Goal: Check status: Check status

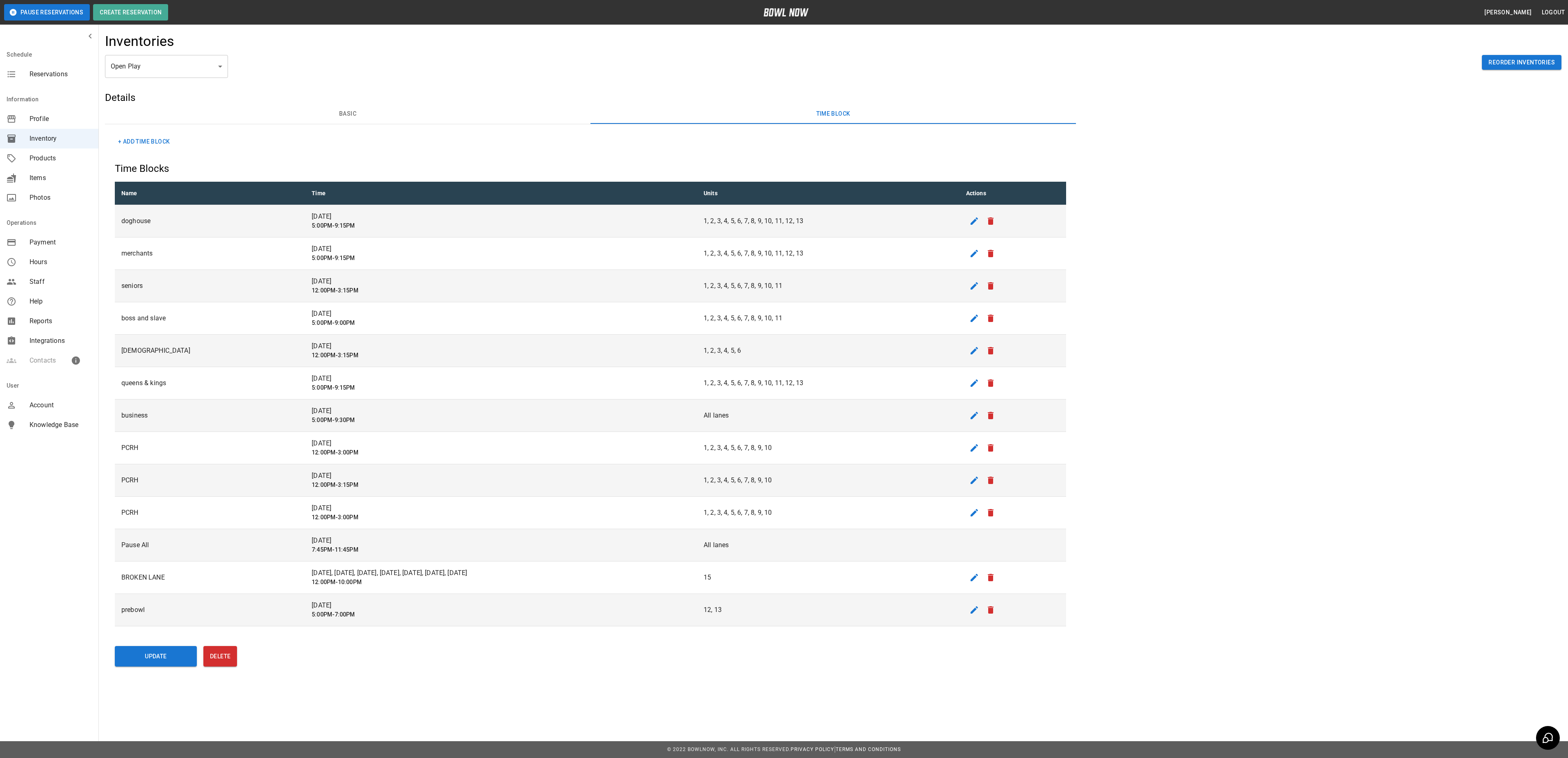
click at [51, 74] on span "Reservations" at bounding box center [61, 74] width 62 height 10
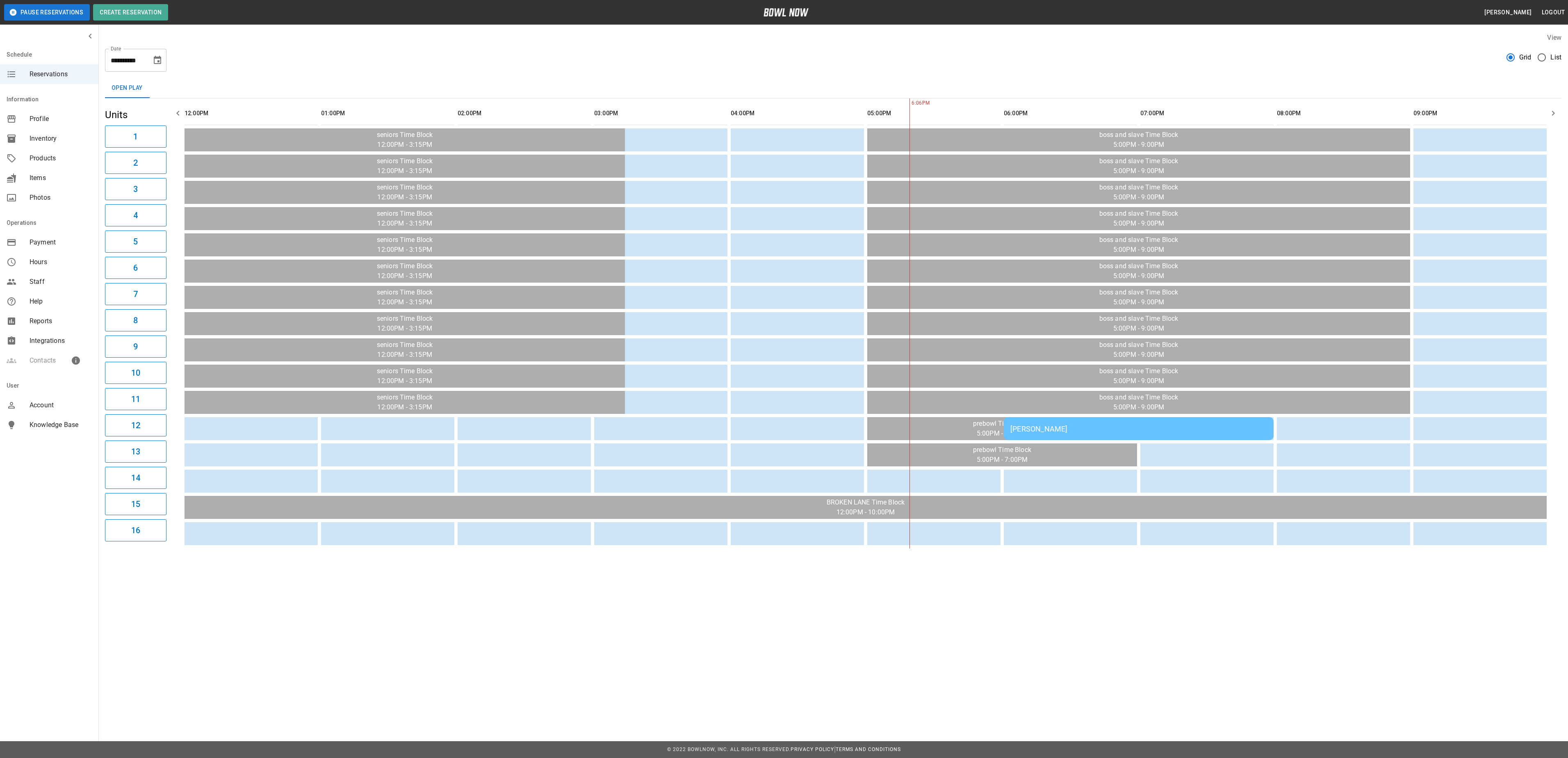
click at [1152, 437] on td "[PERSON_NAME]" at bounding box center [1138, 429] width 270 height 23
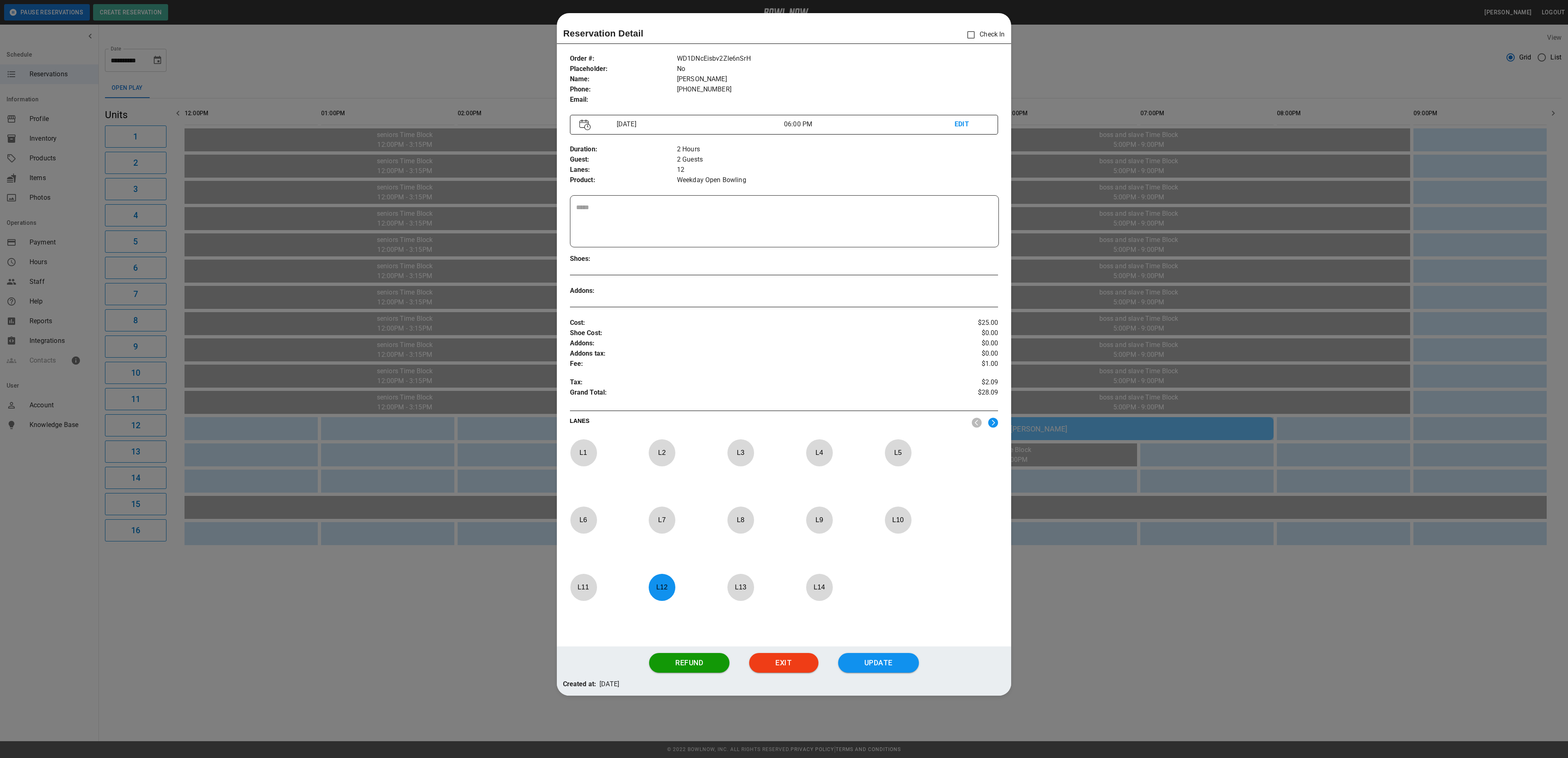
click at [1145, 607] on div at bounding box center [784, 379] width 1568 height 758
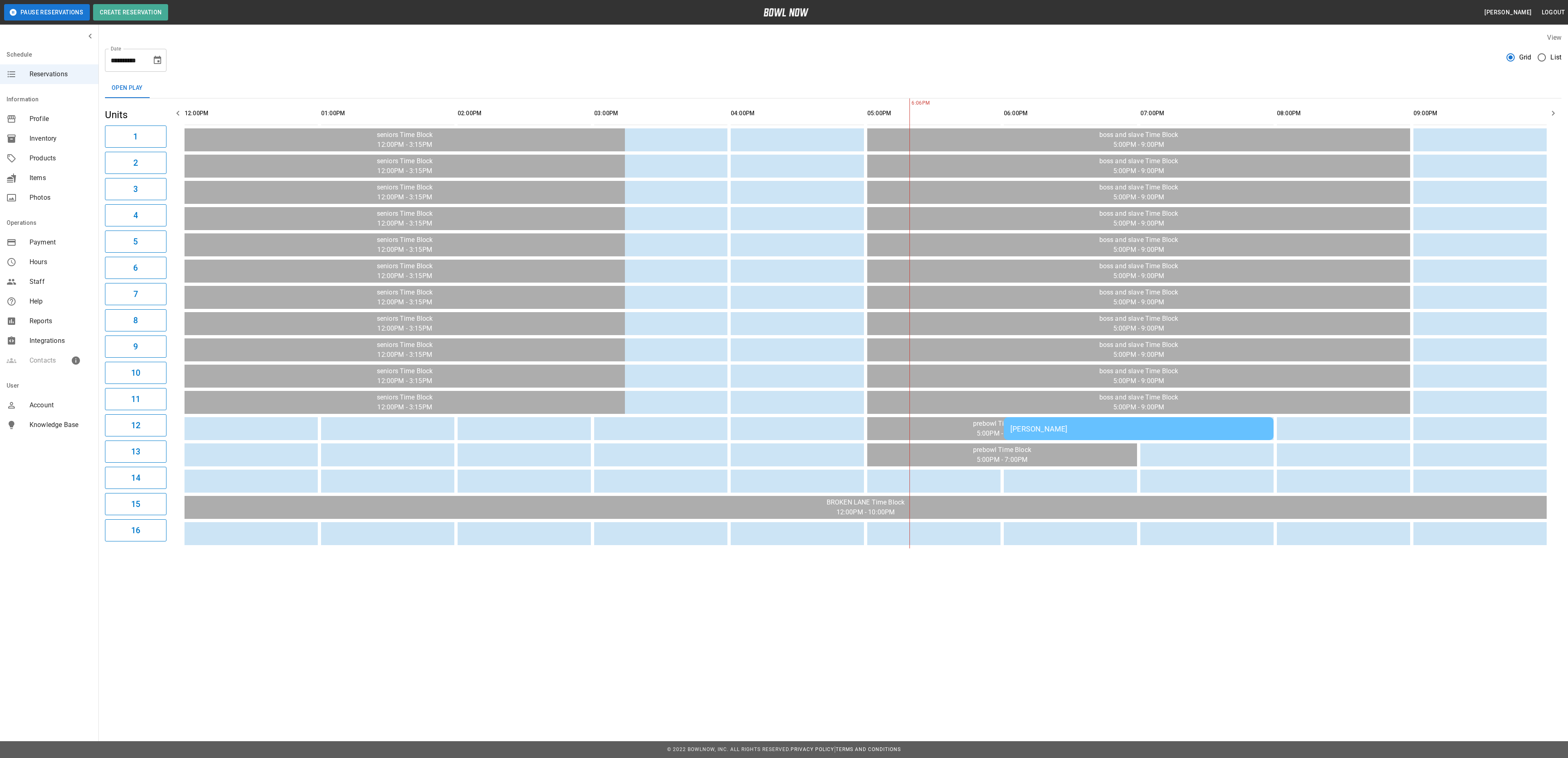
click at [1172, 433] on div "[PERSON_NAME]" at bounding box center [1139, 429] width 257 height 9
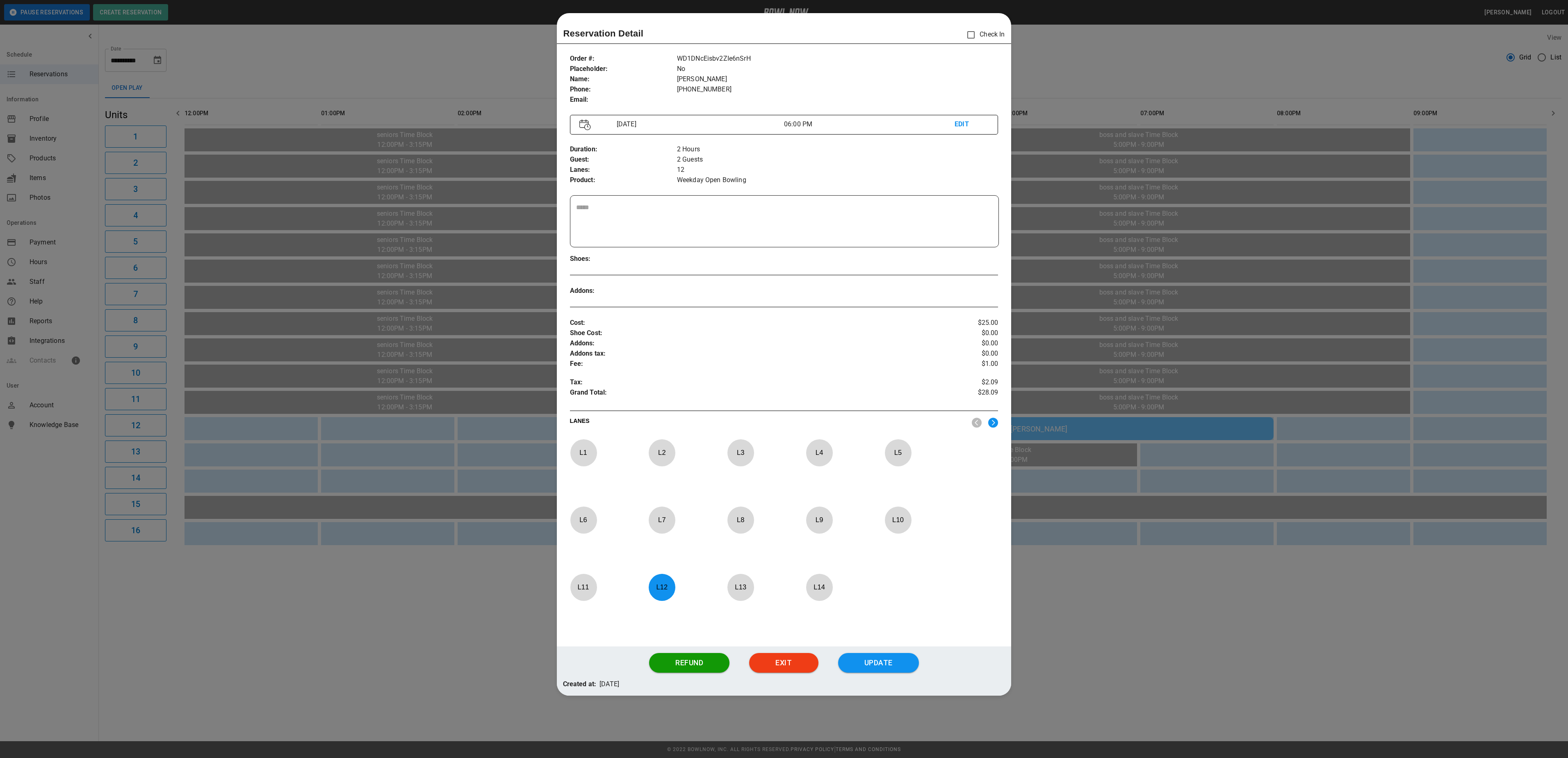
click at [1081, 591] on div at bounding box center [784, 379] width 1568 height 758
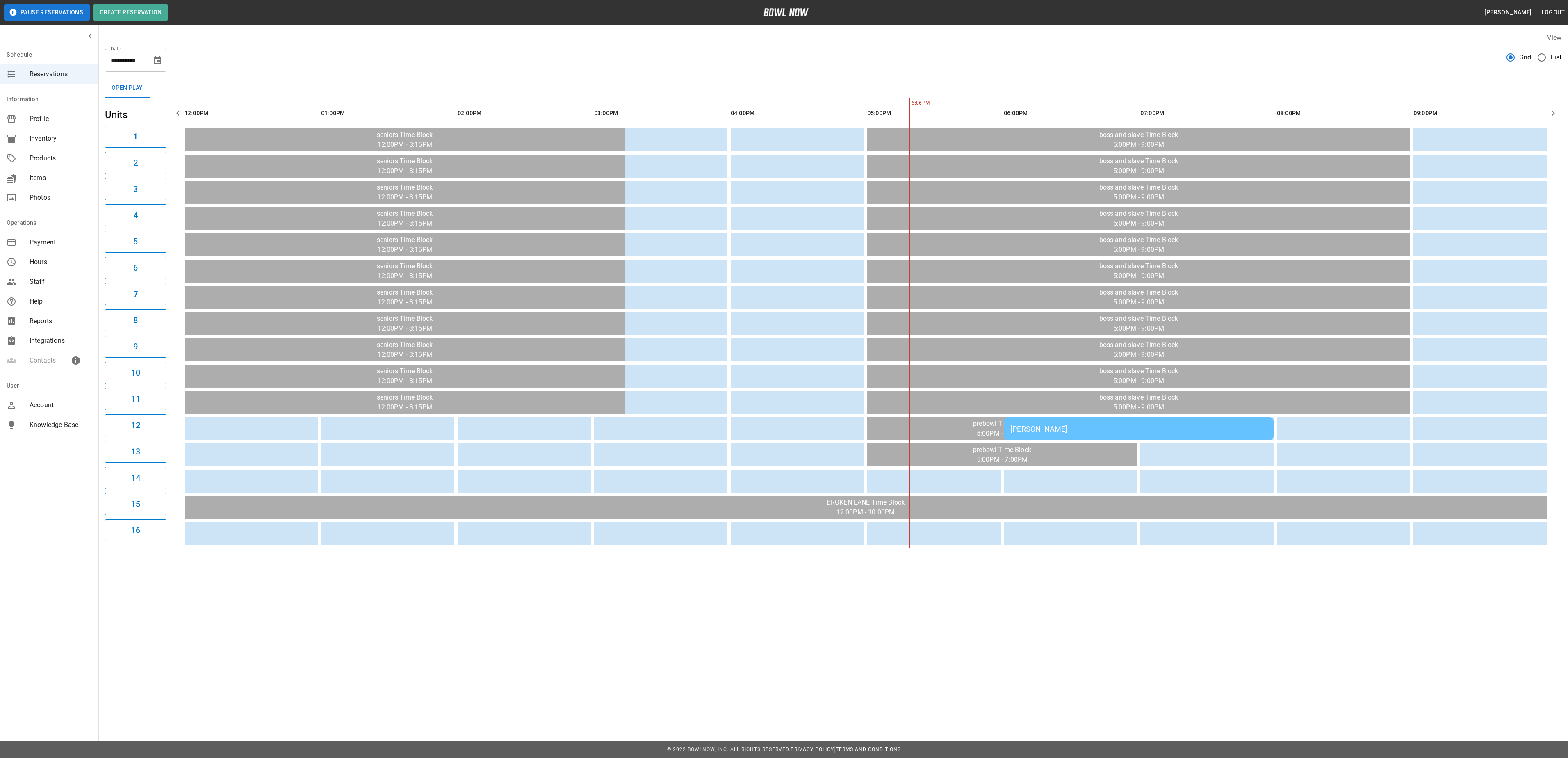
click at [1097, 435] on td "[PERSON_NAME]" at bounding box center [1138, 429] width 270 height 23
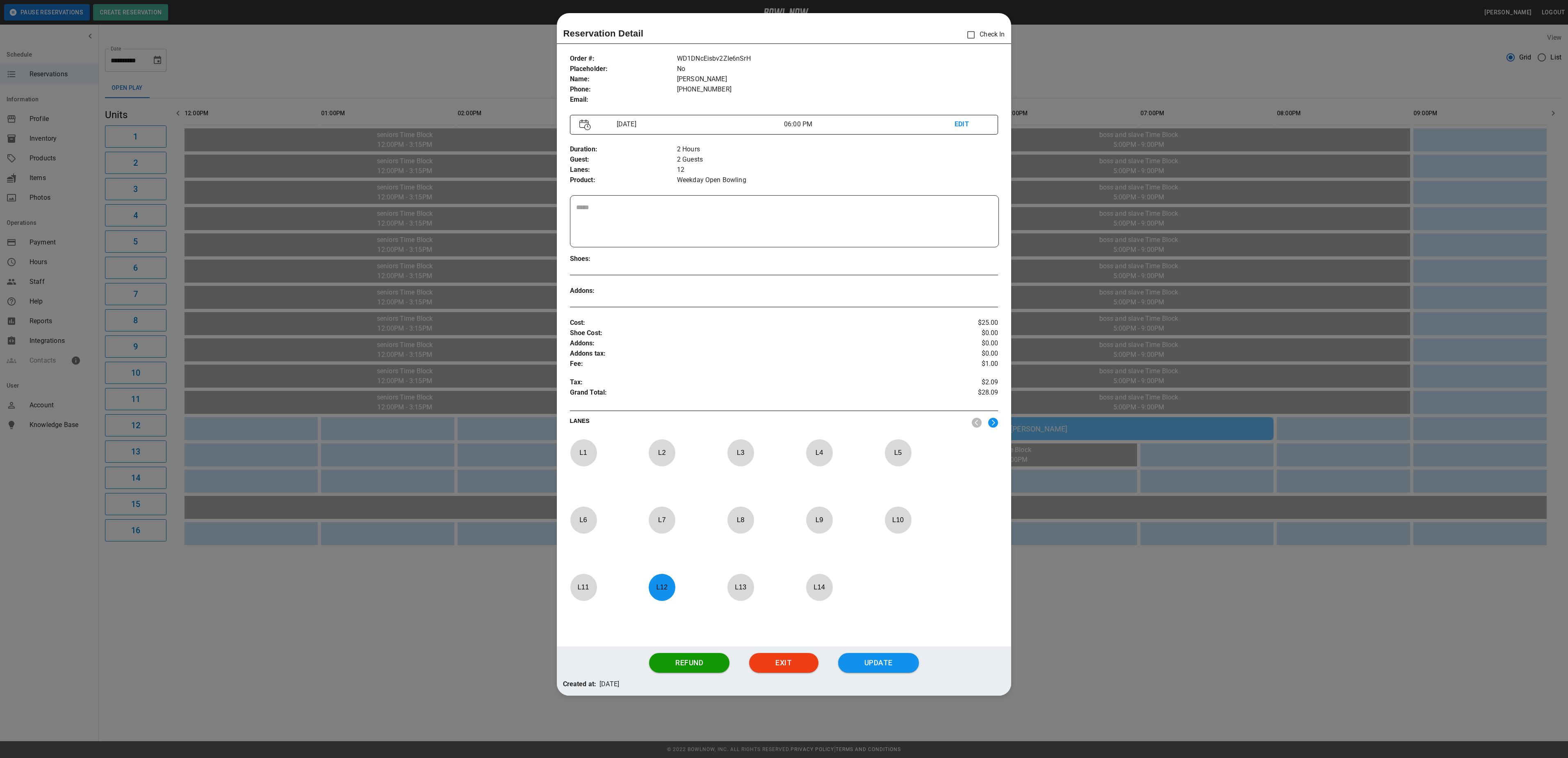
click at [1088, 629] on div at bounding box center [784, 379] width 1568 height 758
